Goal: Task Accomplishment & Management: Manage account settings

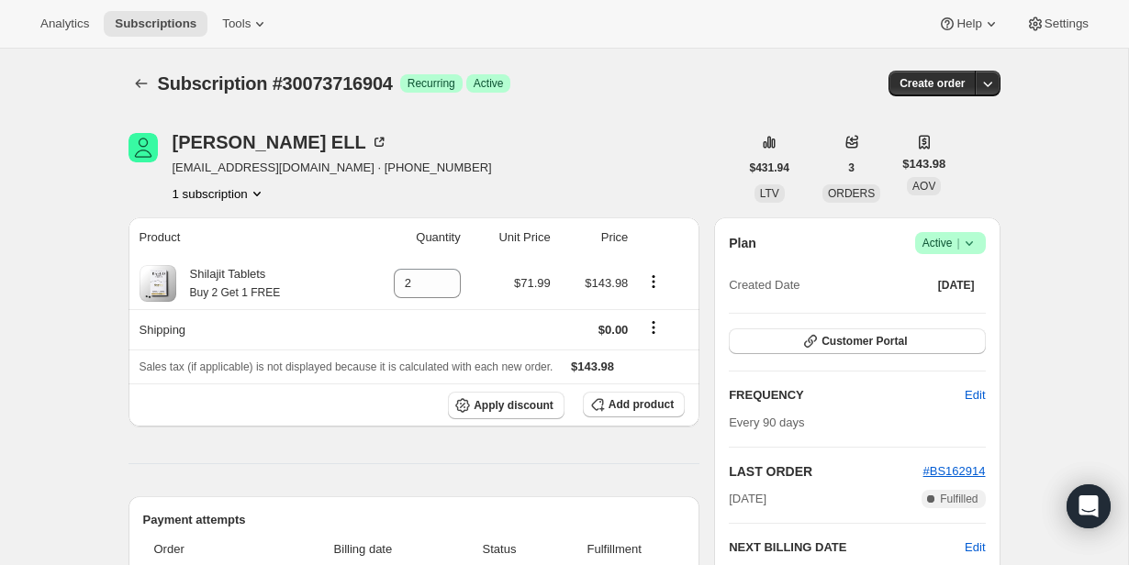
click at [961, 244] on icon at bounding box center [969, 243] width 18 height 18
click at [965, 314] on span "Cancel subscription" at bounding box center [945, 311] width 104 height 14
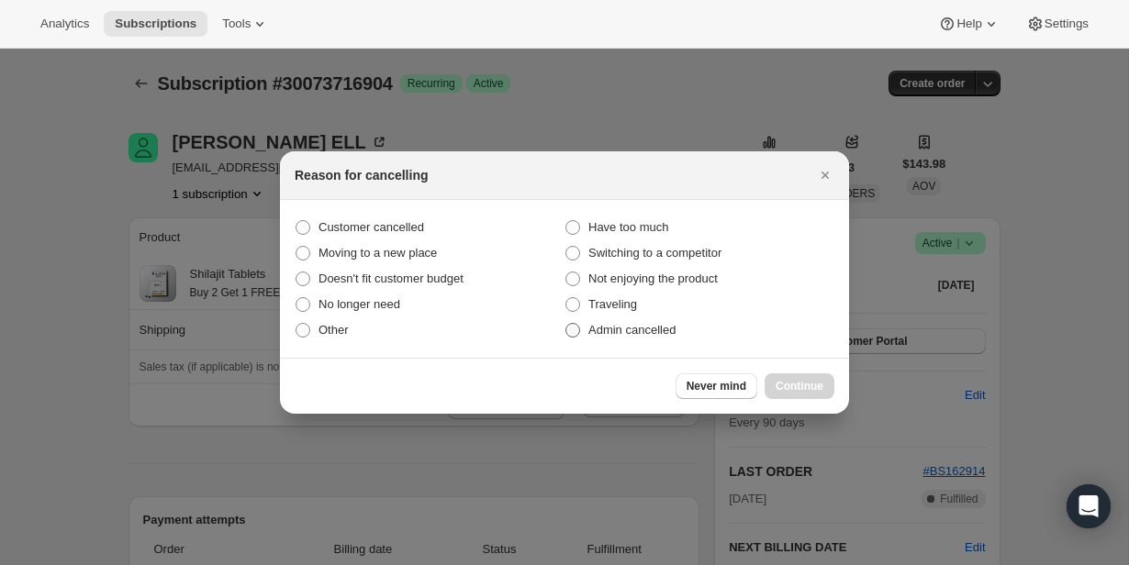
click at [606, 329] on span "Admin cancelled" at bounding box center [631, 330] width 87 height 14
click at [566, 324] on input "Admin cancelled" at bounding box center [565, 323] width 1 height 1
radio input "true"
click at [823, 389] on span "Continue" at bounding box center [800, 386] width 48 height 15
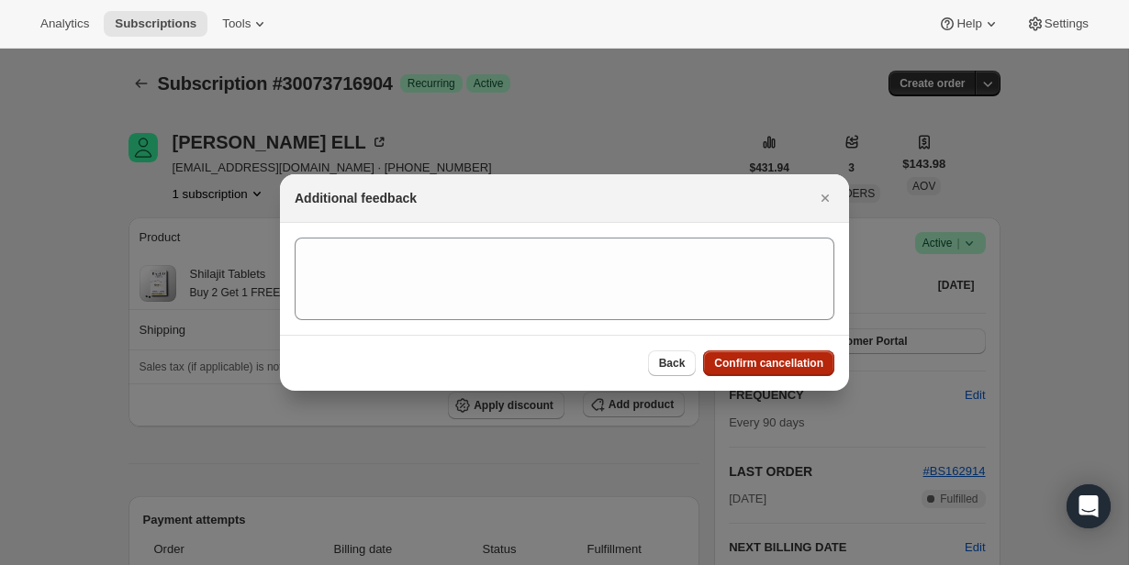
click at [813, 366] on span "Confirm cancellation" at bounding box center [768, 363] width 109 height 15
